Goal: Information Seeking & Learning: Learn about a topic

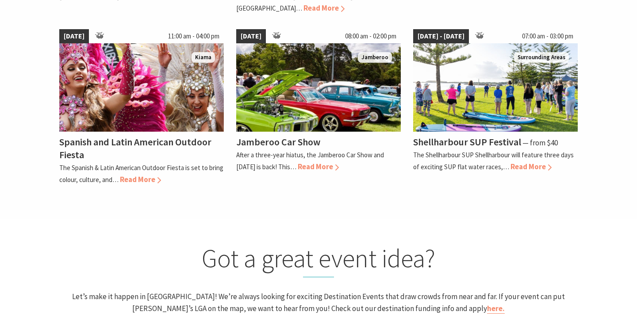
scroll to position [787, 0]
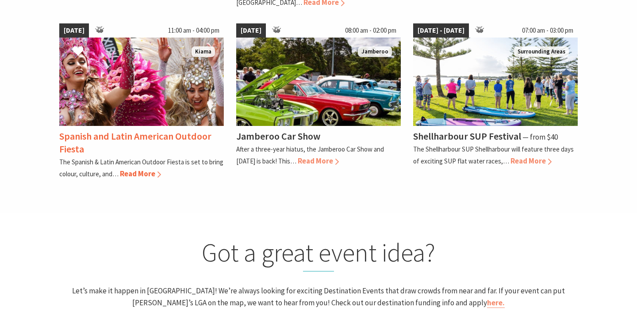
click at [116, 130] on h4 "Spanish and Latin American Outdoor Fiesta" at bounding box center [135, 142] width 152 height 25
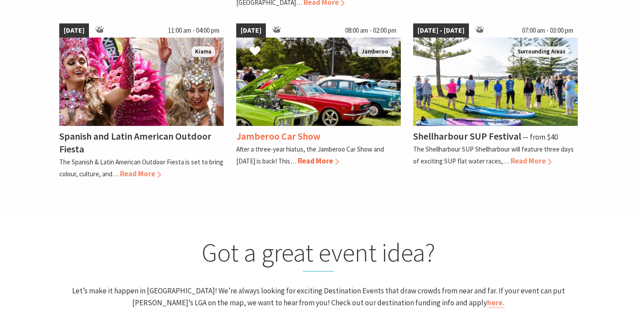
click at [268, 130] on h4 "Jamberoo Car Show" at bounding box center [278, 136] width 84 height 12
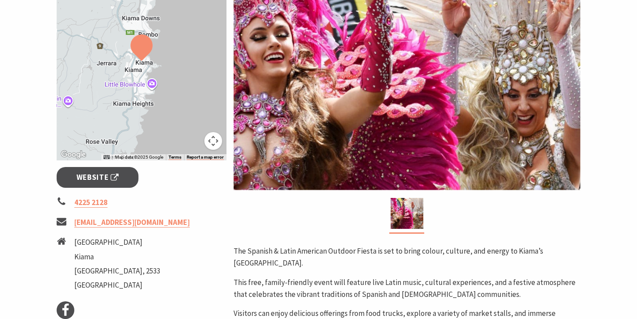
scroll to position [206, 0]
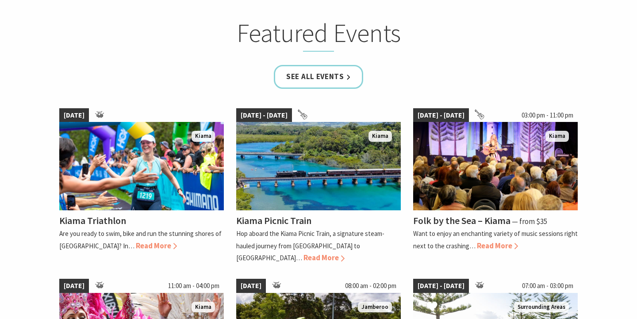
scroll to position [522, 0]
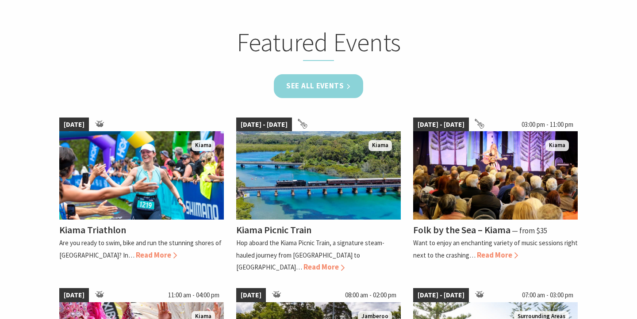
click at [317, 80] on link "See all Events" at bounding box center [318, 85] width 89 height 23
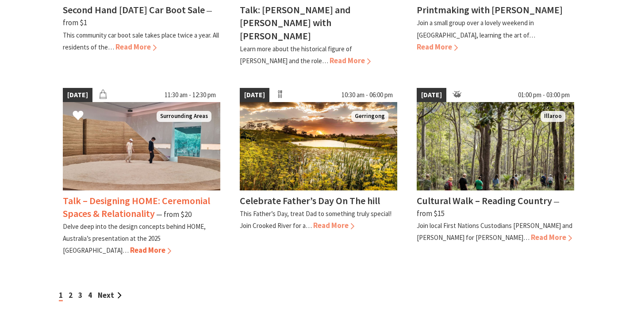
scroll to position [758, 0]
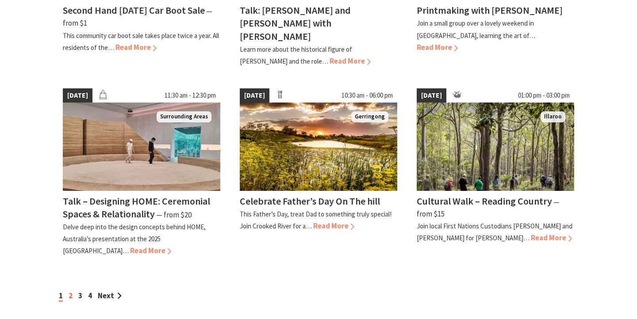
click at [72, 291] on link "2" at bounding box center [71, 296] width 4 height 10
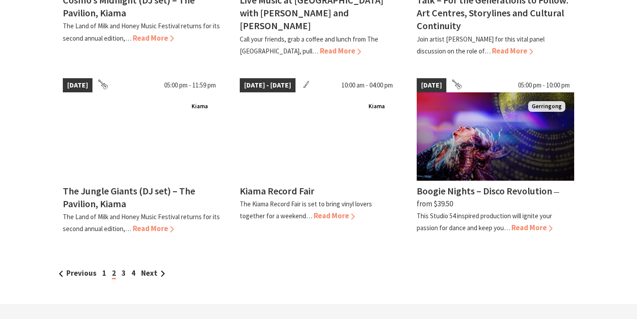
scroll to position [757, 0]
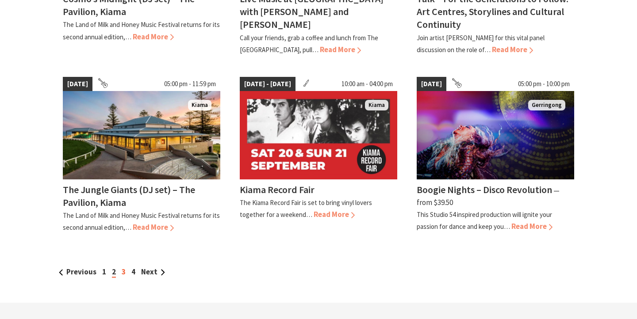
click at [123, 267] on link "3" at bounding box center [124, 272] width 4 height 10
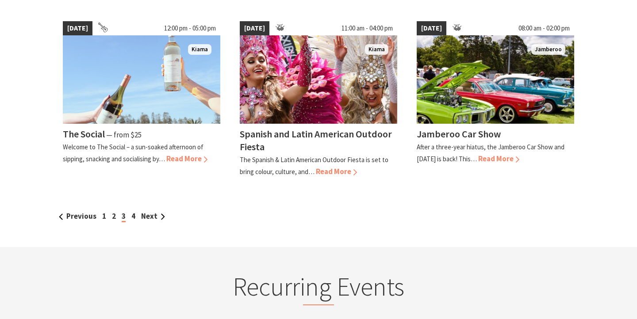
scroll to position [816, 0]
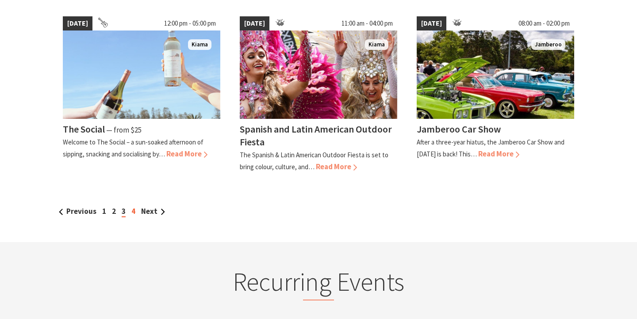
click at [134, 210] on link "4" at bounding box center [133, 212] width 4 height 10
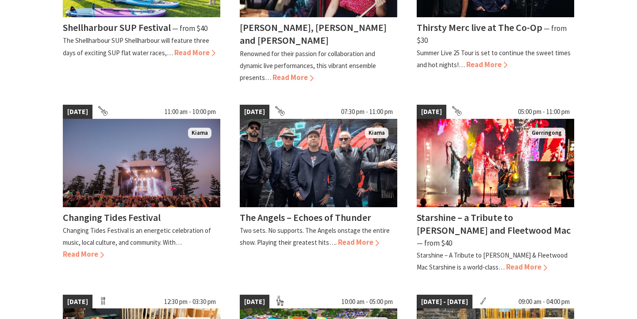
scroll to position [409, 0]
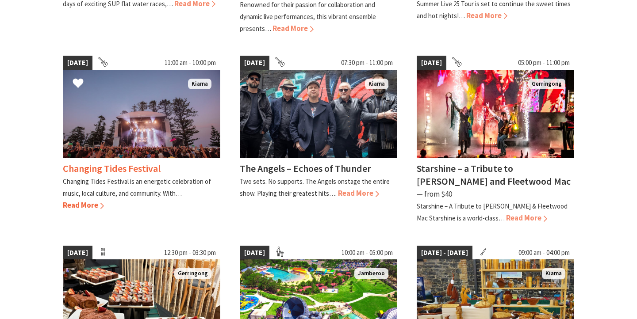
click at [133, 162] on h4 "Changing Tides Festival" at bounding box center [112, 168] width 98 height 12
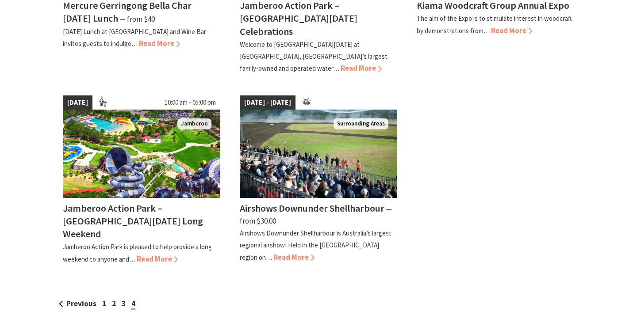
scroll to position [773, 0]
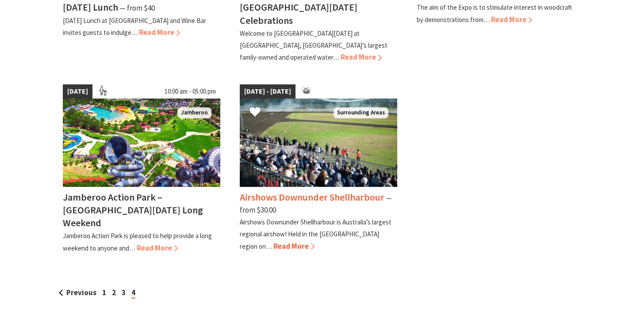
click at [277, 191] on div "Airshows Downunder Shellharbour ⁠— from $30.00" at bounding box center [318, 203] width 157 height 25
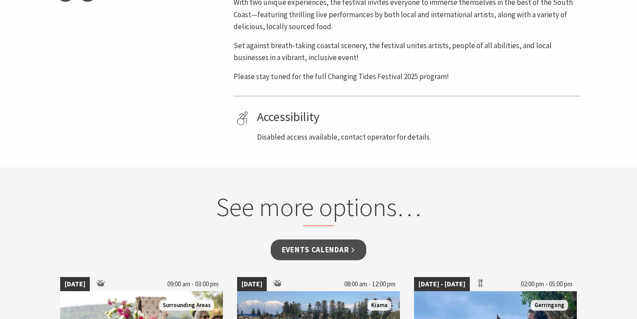
scroll to position [554, 0]
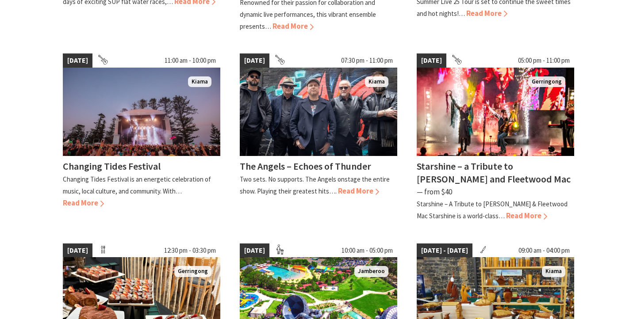
scroll to position [415, 0]
